Goal: Find specific fact: Find contact information

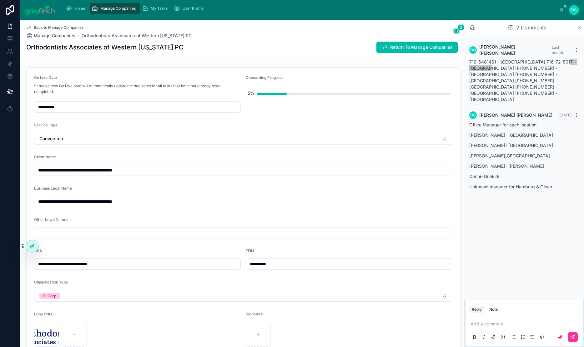
scroll to position [1311, 0]
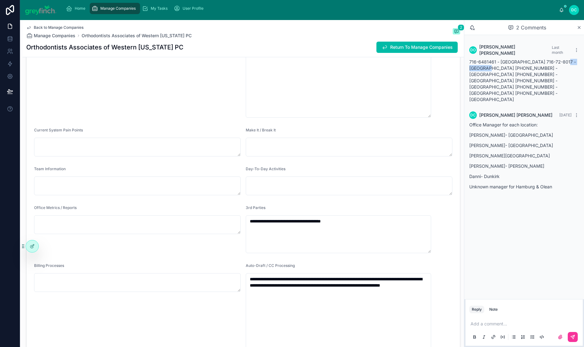
click at [575, 53] on icon at bounding box center [576, 50] width 5 height 5
click at [577, 53] on icon at bounding box center [576, 50] width 5 height 5
click at [510, 73] on span "716-6481461 - [GEOGRAPHIC_DATA] 716-72-8017 - [GEOGRAPHIC_DATA] [PHONE_NUMBER] …" at bounding box center [522, 80] width 107 height 43
click at [552, 55] on span "Last month" at bounding box center [557, 50] width 11 height 10
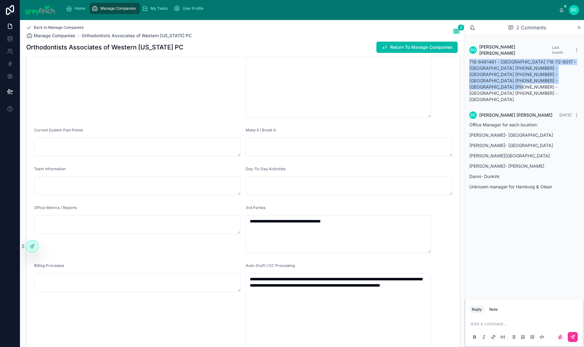
drag, startPoint x: 440, startPoint y: 71, endPoint x: 516, endPoint y: 97, distance: 79.8
click at [516, 97] on div "716-6481461 - [GEOGRAPHIC_DATA] 716-72-8017 - [GEOGRAPHIC_DATA] [PHONE_NUMBER] …" at bounding box center [524, 81] width 110 height 44
copy span "716-6481461 - [GEOGRAPHIC_DATA] 716-72-8017 - [GEOGRAPHIC_DATA] [PHONE_NUMBER] …"
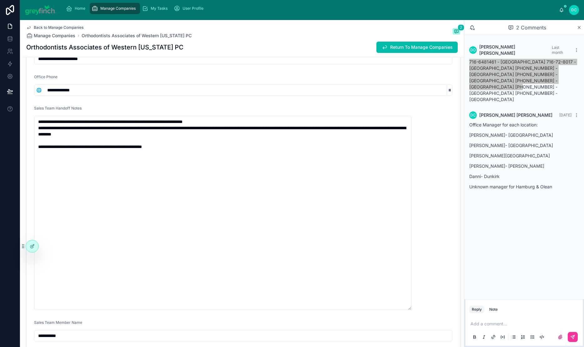
scroll to position [314, 0]
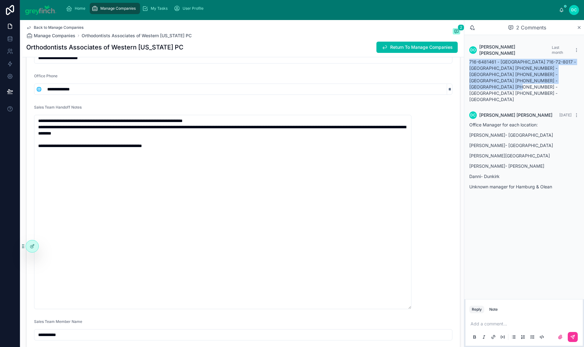
click at [134, 62] on input "**********" at bounding box center [243, 57] width 418 height 9
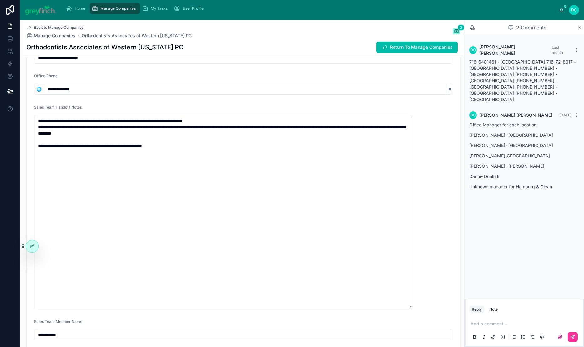
click at [134, 62] on input "**********" at bounding box center [243, 57] width 418 height 9
click at [469, 73] on span "716-6481461 - [GEOGRAPHIC_DATA] 716-72-8017 - [GEOGRAPHIC_DATA] [PHONE_NUMBER] …" at bounding box center [522, 80] width 107 height 43
click at [469, 71] on span "716-6481461 - [GEOGRAPHIC_DATA] 716-72-8017 - [GEOGRAPHIC_DATA] [PHONE_NUMBER] …" at bounding box center [522, 80] width 107 height 43
click at [476, 75] on div "716-6481461 - [GEOGRAPHIC_DATA] 716-72-8017 - [GEOGRAPHIC_DATA] [PHONE_NUMBER] …" at bounding box center [524, 81] width 110 height 44
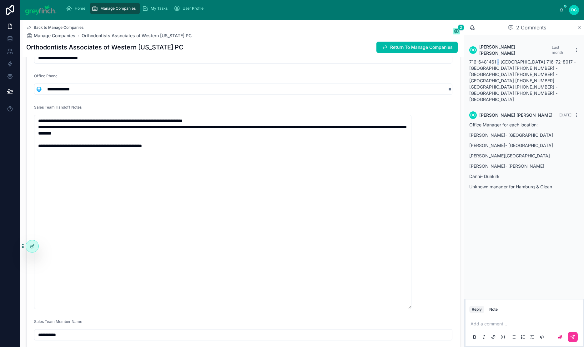
click at [476, 75] on div "716-6481461 - [GEOGRAPHIC_DATA] 716-72-8017 - [GEOGRAPHIC_DATA] [PHONE_NUMBER] …" at bounding box center [524, 81] width 110 height 44
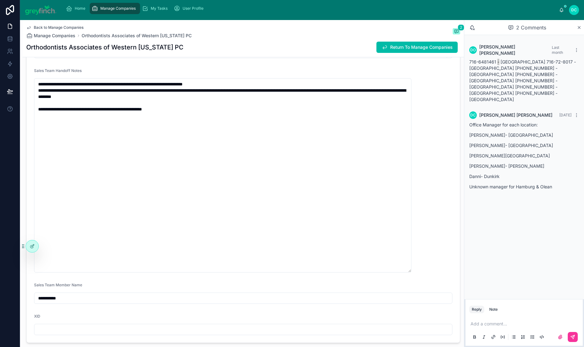
scroll to position [352, 0]
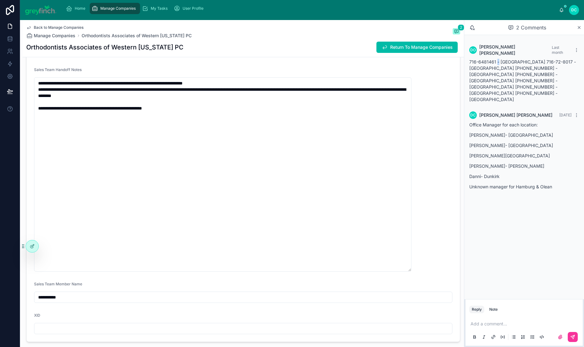
click at [173, 52] on h1 "Orthodontists Associates of Western [US_STATE] PC" at bounding box center [104, 47] width 157 height 9
copy h1 "Orthodontists Associates of Western [US_STATE] PC"
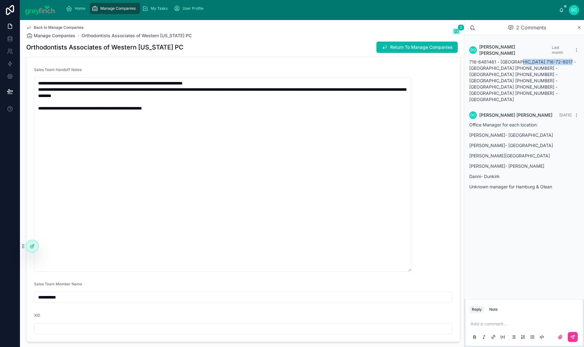
drag, startPoint x: 505, startPoint y: 71, endPoint x: 561, endPoint y: 71, distance: 56.3
click at [561, 71] on span "716-6481461 - [GEOGRAPHIC_DATA] 716-72-8017 - [GEOGRAPHIC_DATA] [PHONE_NUMBER] …" at bounding box center [522, 80] width 107 height 43
click at [564, 71] on span "716-6481461 - [GEOGRAPHIC_DATA] 716-72-8017 - [GEOGRAPHIC_DATA] [PHONE_NUMBER] …" at bounding box center [522, 80] width 107 height 43
click at [177, 52] on h1 "Orthodontists Associates of Western [US_STATE] PC" at bounding box center [104, 47] width 157 height 9
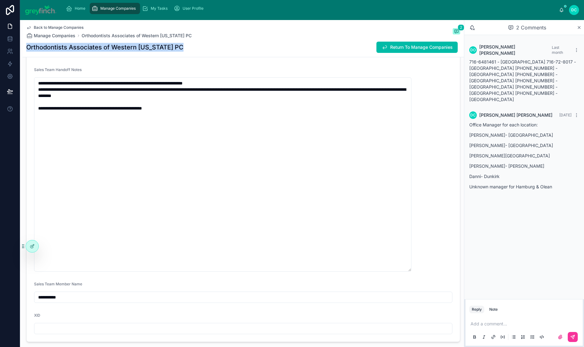
click at [177, 52] on h1 "Orthodontists Associates of Western [US_STATE] PC" at bounding box center [104, 47] width 157 height 9
copy h1 "Orthodontists Associates of Western [US_STATE] PC"
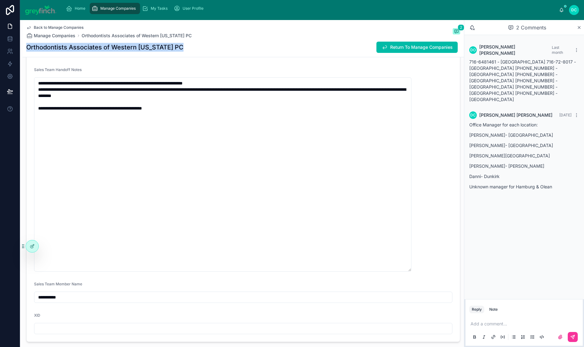
copy h1 "Orthodontists Associates of Western [US_STATE] PC"
